Goal: Check status: Check status

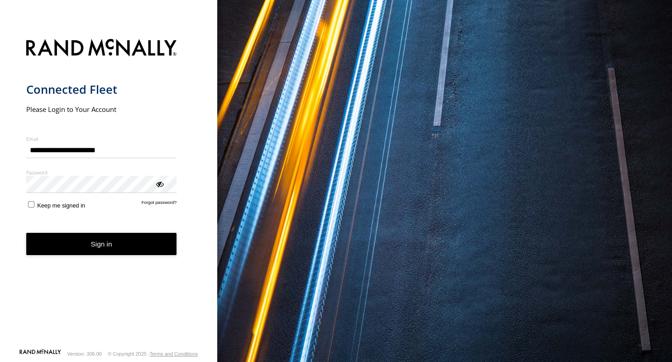
type input "**********"
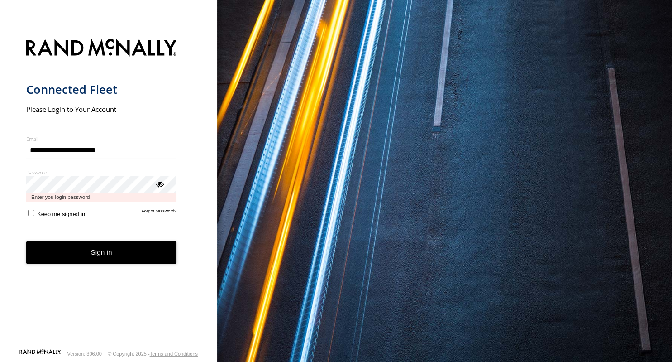
click at [26, 241] on button "Sign in" at bounding box center [101, 252] width 151 height 22
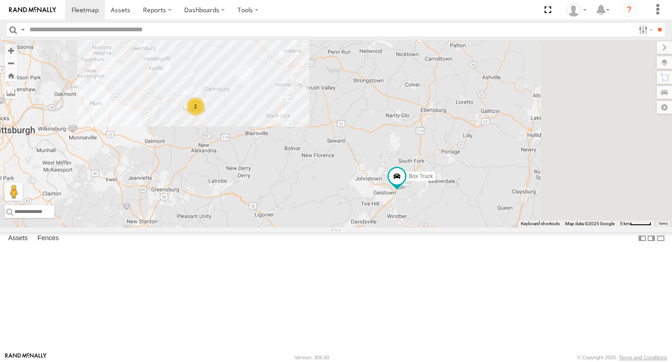
drag, startPoint x: 611, startPoint y: 298, endPoint x: 528, endPoint y: 267, distance: 88.5
click at [528, 227] on div "2 Box Truck Truck 19" at bounding box center [336, 133] width 672 height 187
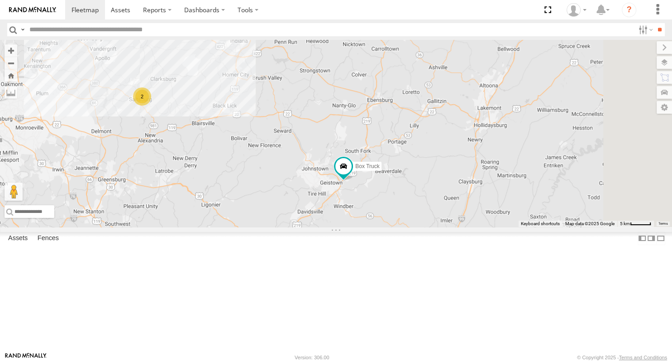
click at [528, 227] on div "2 Box Truck Truck 19" at bounding box center [336, 133] width 672 height 187
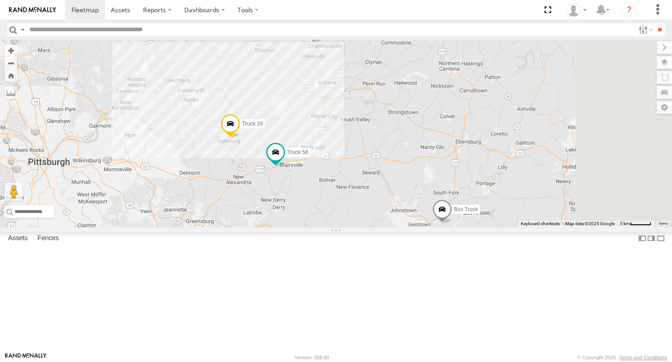
click at [452, 224] on span at bounding box center [442, 211] width 20 height 24
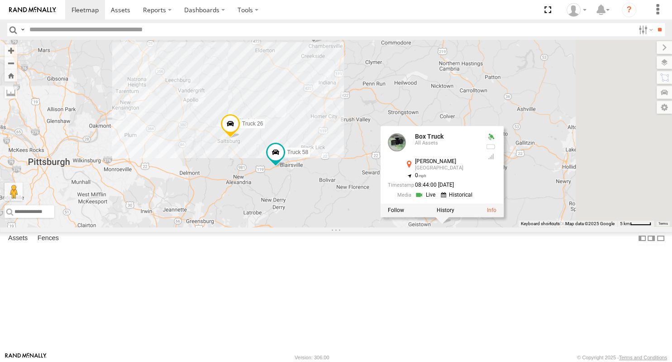
click at [415, 227] on div "Truck 26 Box Truck Truck 19 Truck 58 Box Truck All Assets [PERSON_NAME] Johnsto…" at bounding box center [336, 133] width 672 height 187
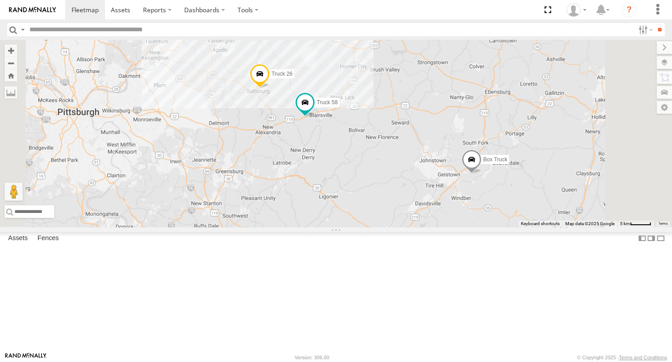
drag, startPoint x: 417, startPoint y: 279, endPoint x: 444, endPoint y: 229, distance: 56.7
click at [444, 227] on div "Truck 26 Box Truck Truck 19 Truck 58" at bounding box center [336, 133] width 672 height 187
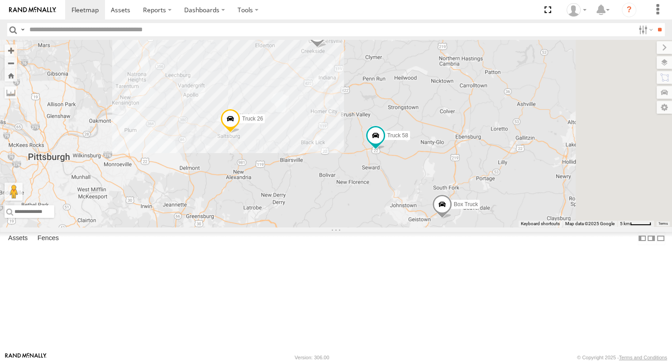
click at [452, 219] on span at bounding box center [442, 206] width 20 height 24
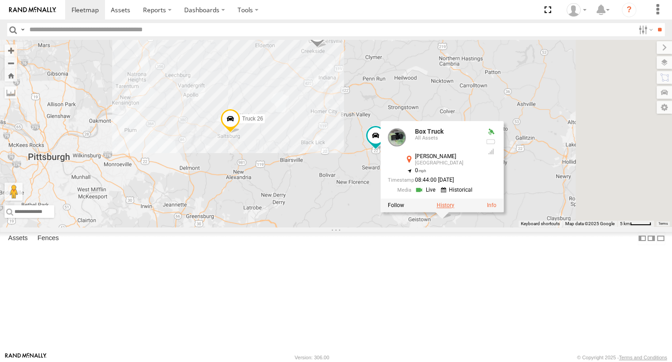
click at [454, 208] on label at bounding box center [445, 205] width 18 height 6
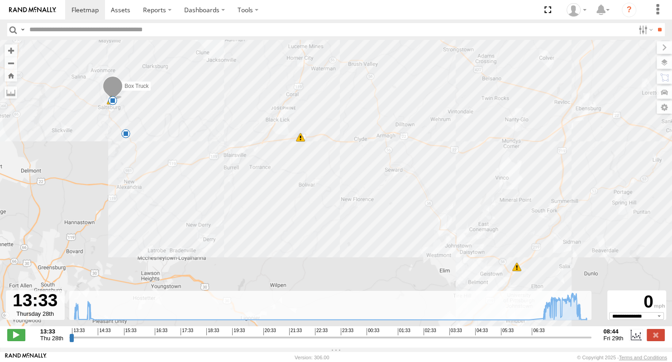
click at [516, 270] on span at bounding box center [516, 266] width 9 height 9
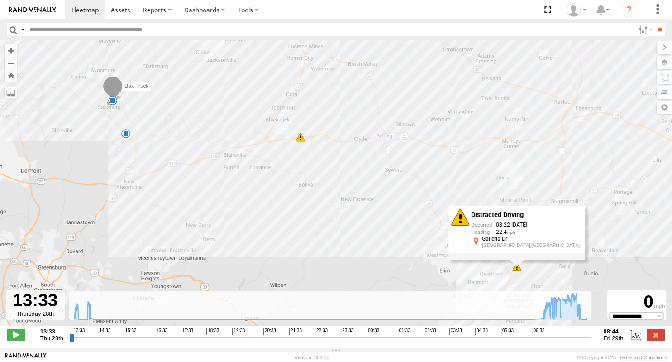
click at [542, 270] on div "Box Truck 13:33 Thu 13:43 Thu 14:01 Thu 14:17 Thu 07:39 Fri 08:22 Fri 5 Distrac…" at bounding box center [336, 188] width 672 height 296
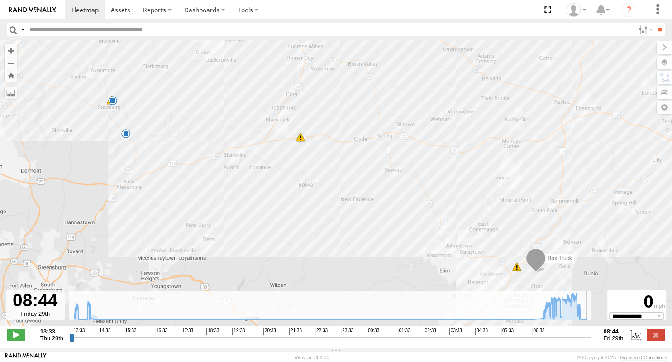
drag, startPoint x: 72, startPoint y: 341, endPoint x: 595, endPoint y: 365, distance: 523.7
type input "**********"
click at [592, 341] on input "range" at bounding box center [330, 337] width 523 height 9
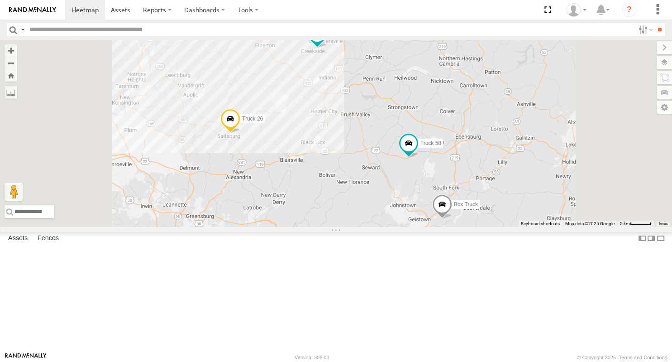
click at [452, 219] on span at bounding box center [442, 206] width 20 height 24
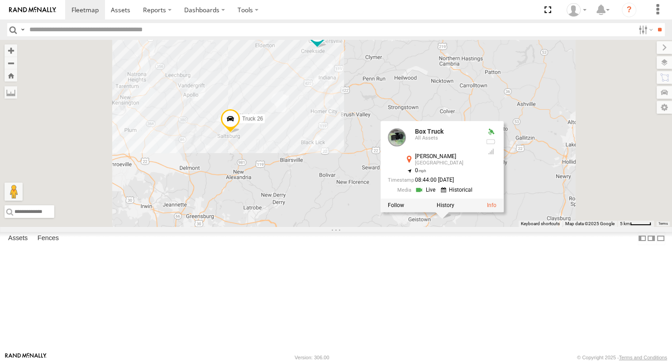
click at [449, 227] on div "Truck 26 Box Truck Truck 19 Truck 58 Box Truck All Assets [PERSON_NAME] Johnsto…" at bounding box center [336, 133] width 672 height 187
